Goal: Information Seeking & Learning: Learn about a topic

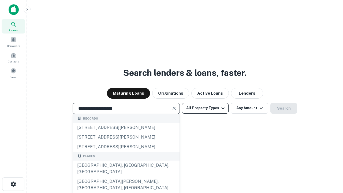
click at [126, 177] on div "[GEOGRAPHIC_DATA], [GEOGRAPHIC_DATA], [GEOGRAPHIC_DATA]" at bounding box center [126, 169] width 107 height 16
click at [205, 108] on button "All Property Types" at bounding box center [205, 108] width 47 height 11
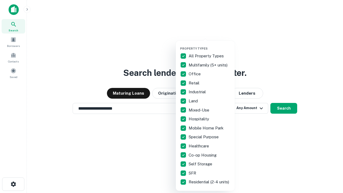
type input "**********"
click at [210, 45] on button "button" at bounding box center [209, 45] width 59 height 0
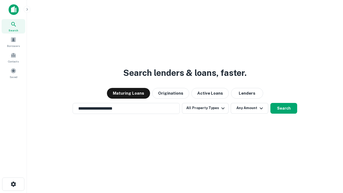
scroll to position [8, 0]
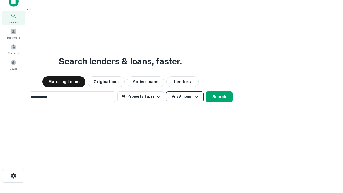
click at [166, 91] on button "Any Amount" at bounding box center [185, 96] width 38 height 11
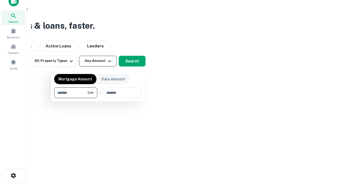
type input "*******"
click at [98, 98] on button "button" at bounding box center [97, 98] width 87 height 0
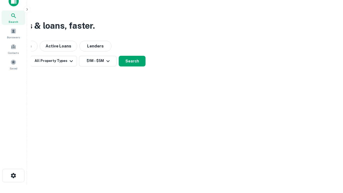
scroll to position [8, 0]
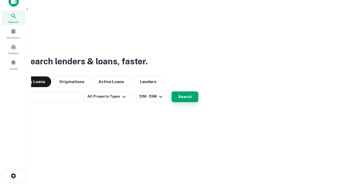
click at [171, 91] on button "Search" at bounding box center [184, 96] width 27 height 11
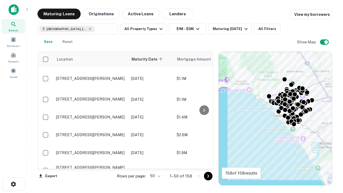
click at [154, 176] on body "Search Borrowers Contacts Saved Maturing Loans Originations Active Loans Lender…" at bounding box center [171, 96] width 343 height 193
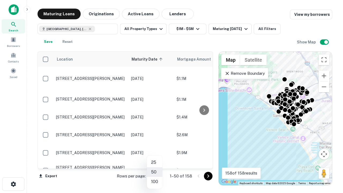
click at [155, 162] on li "25" at bounding box center [155, 163] width 16 height 10
